Goal: Task Accomplishment & Management: Use online tool/utility

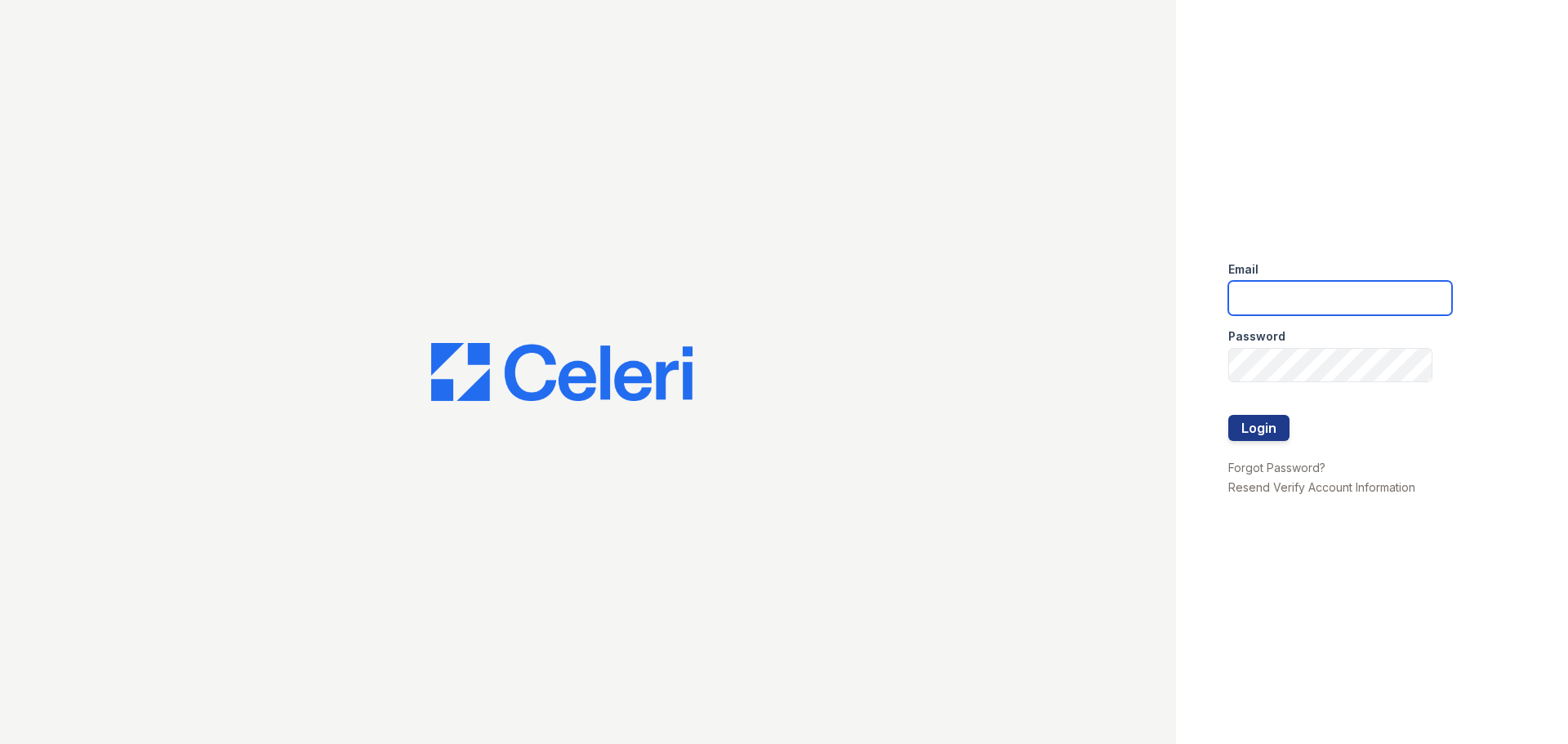
click at [1294, 300] on input "email" at bounding box center [1339, 299] width 224 height 35
type input "renewvirginiabeach@trinity-pm.com"
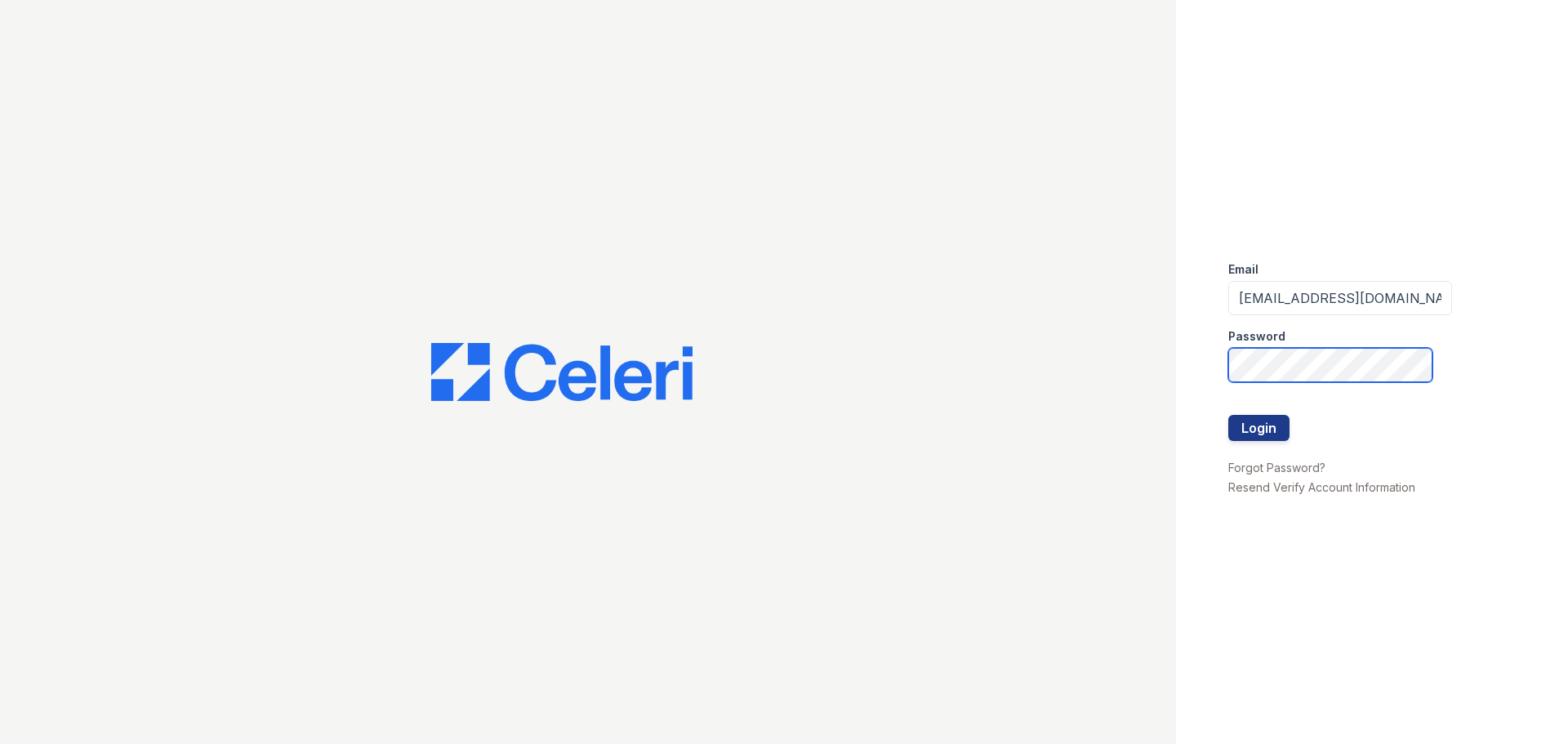
click at [1228, 415] on button "Login" at bounding box center [1259, 427] width 61 height 26
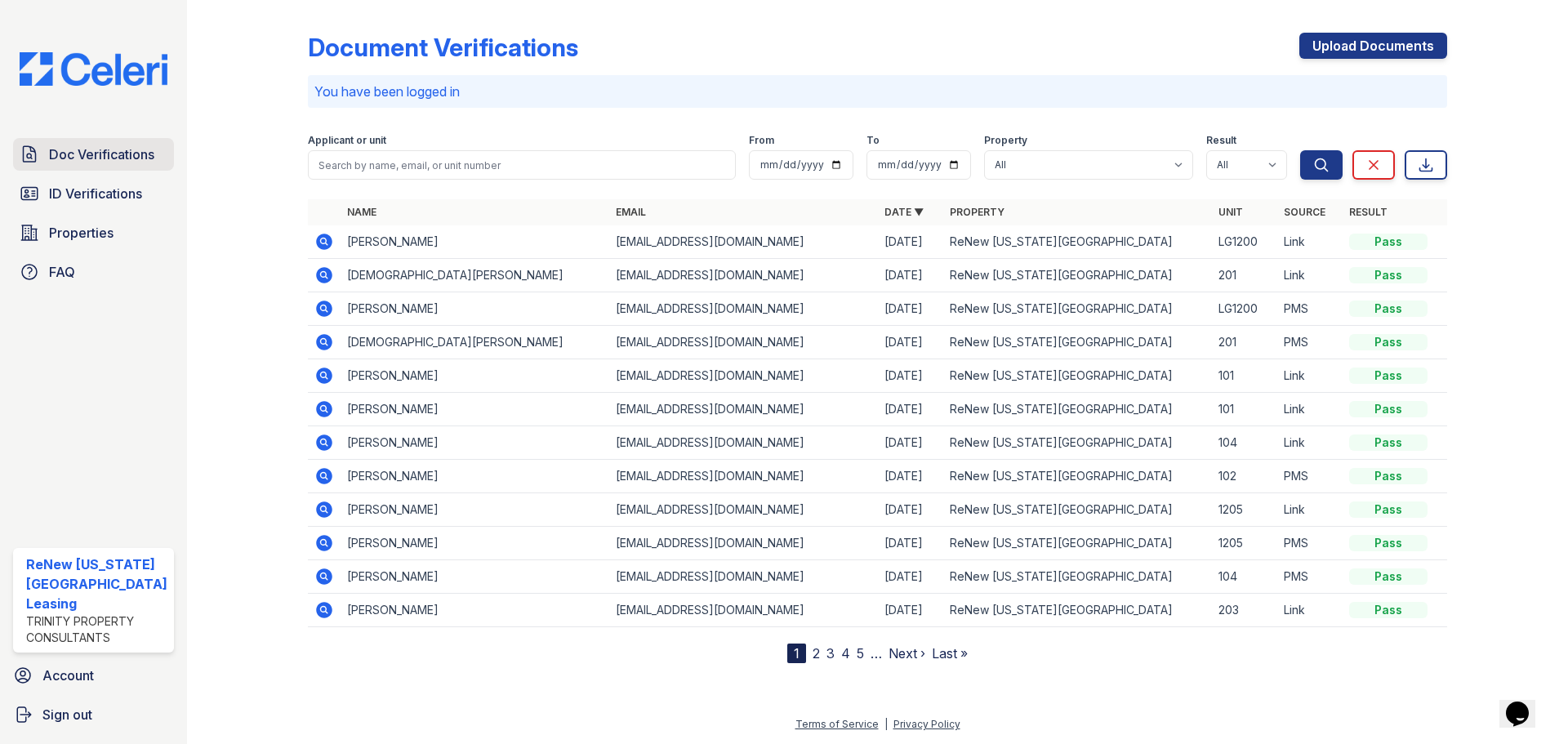
click at [90, 163] on span "Doc Verifications" at bounding box center [102, 155] width 106 height 19
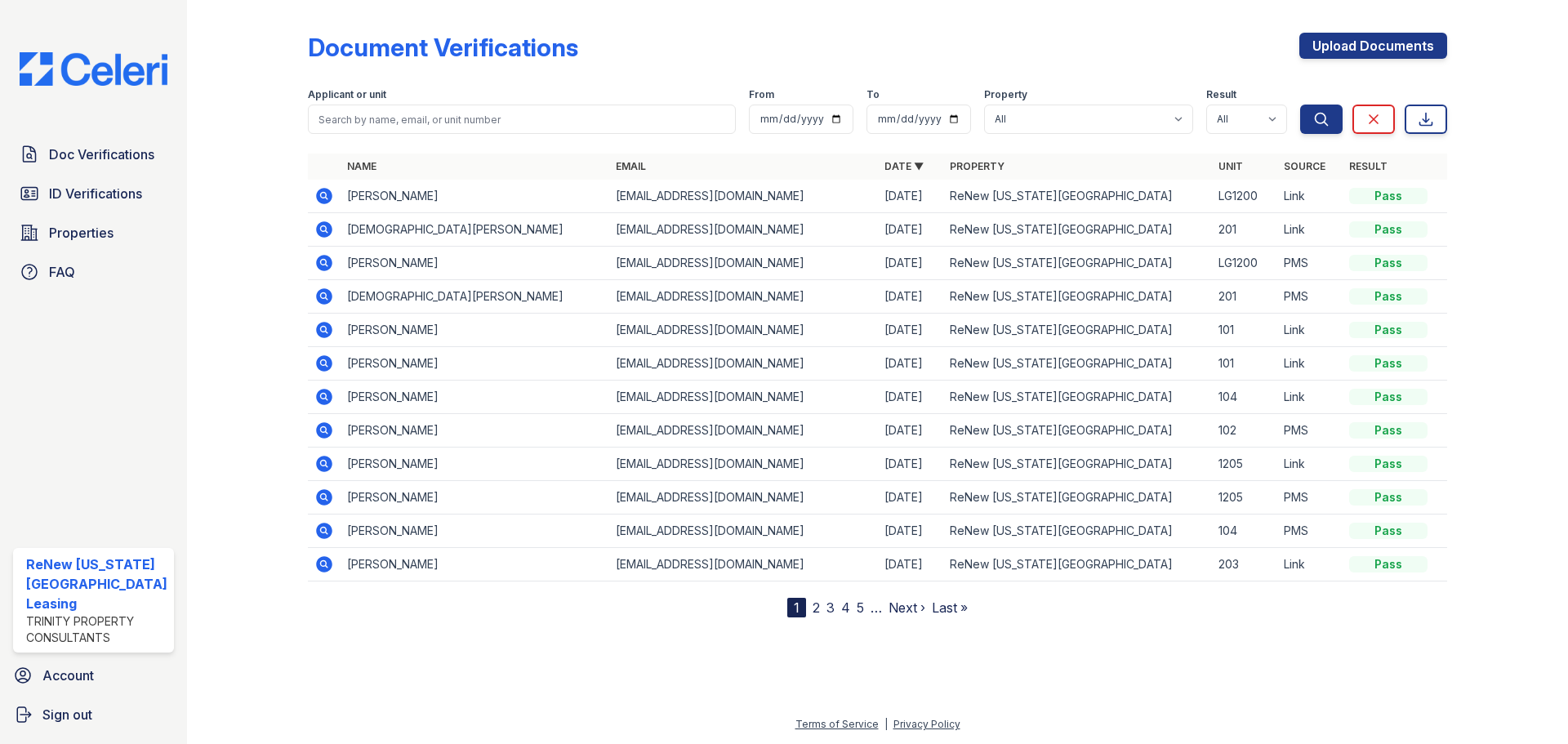
click at [90, 163] on span "Doc Verifications" at bounding box center [102, 155] width 106 height 19
click at [95, 152] on span "Doc Verifications" at bounding box center [102, 155] width 106 height 19
click at [107, 147] on span "Doc Verifications" at bounding box center [102, 155] width 106 height 19
